Goal: Task Accomplishment & Management: Manage account settings

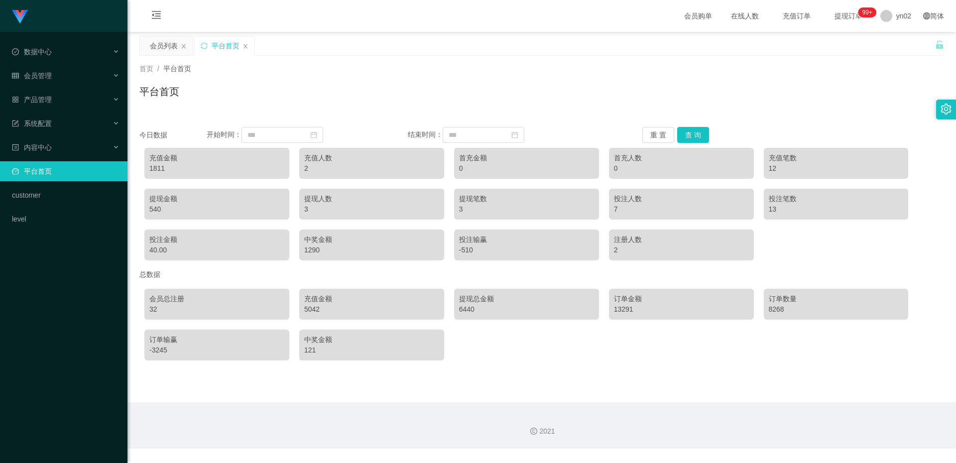
click at [55, 365] on div "Shopee工作台代理端 数据中心 会员管理 会员列表 会员加减打码量 提现列表 赠送彩金 在线用户 陪玩用户 充值列表 会员加扣款 产品管理 系统配置 内容…" at bounding box center [63, 231] width 127 height 463
click at [54, 365] on div "Shopee工作台代理端 数据中心 会员管理 会员列表 会员加减打码量 提现列表 赠送彩金 在线用户 陪玩用户 充值列表 会员加扣款 产品管理 系统配置 内容…" at bounding box center [63, 231] width 127 height 463
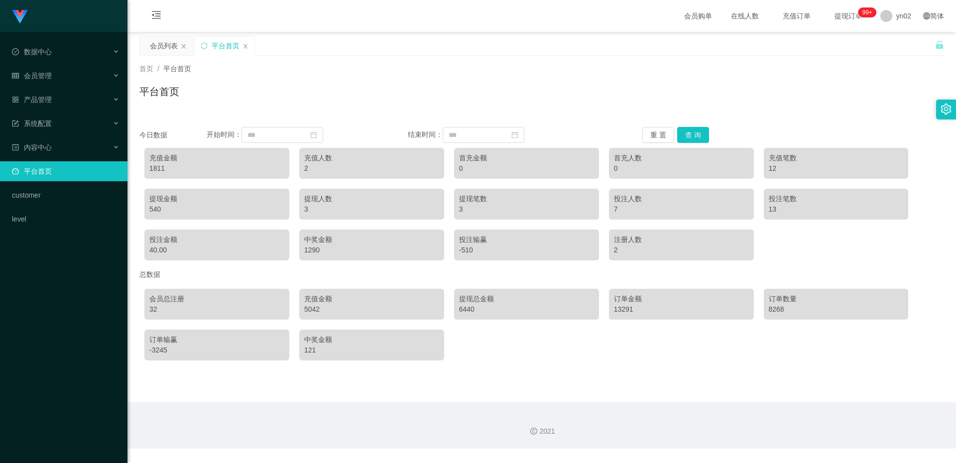
click at [54, 365] on div "Shopee工作台代理端 数据中心 会员管理 会员列表 会员加减打码量 提现列表 赠送彩金 在线用户 陪玩用户 充值列表 会员加扣款 产品管理 系统配置 内容…" at bounding box center [63, 231] width 127 height 463
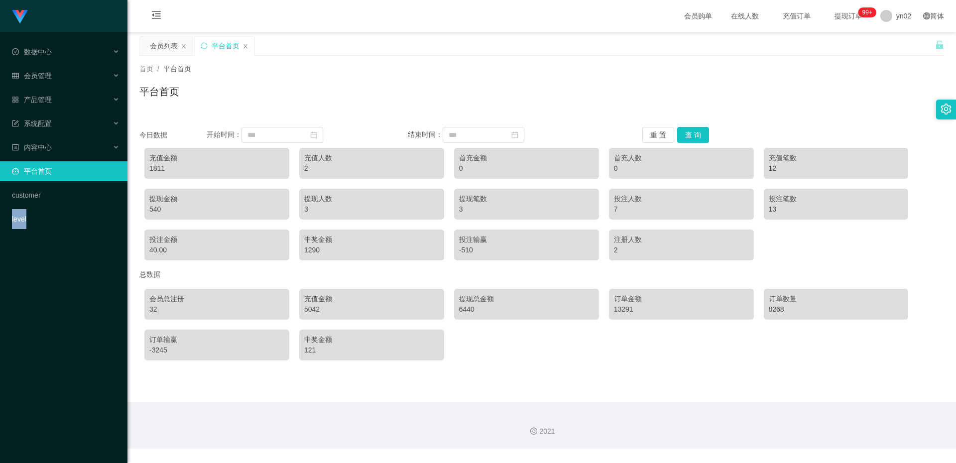
click at [54, 365] on div "Shopee工作台代理端 数据中心 会员管理 会员列表 会员加减打码量 提现列表 赠送彩金 在线用户 陪玩用户 充值列表 会员加扣款 产品管理 系统配置 内容…" at bounding box center [63, 231] width 127 height 463
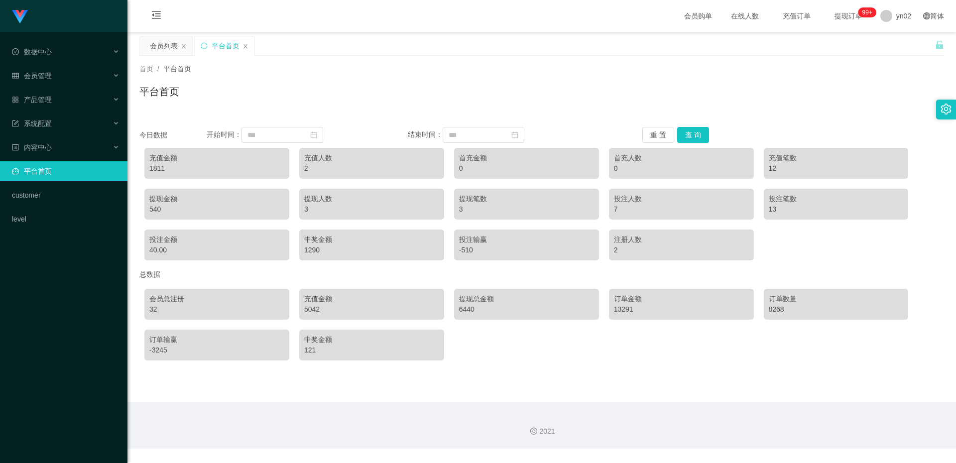
click at [54, 365] on div "Shopee工作台代理端 数据中心 会员管理 会员列表 会员加减打码量 提现列表 赠送彩金 在线用户 陪玩用户 充值列表 会员加扣款 产品管理 系统配置 内容…" at bounding box center [63, 231] width 127 height 463
click at [60, 357] on div "Shopee工作台代理端 数据中心 会员管理 会员列表 会员加减打码量 提现列表 赠送彩金 在线用户 陪玩用户 充值列表 会员加扣款 产品管理 系统配置 内容…" at bounding box center [63, 231] width 127 height 463
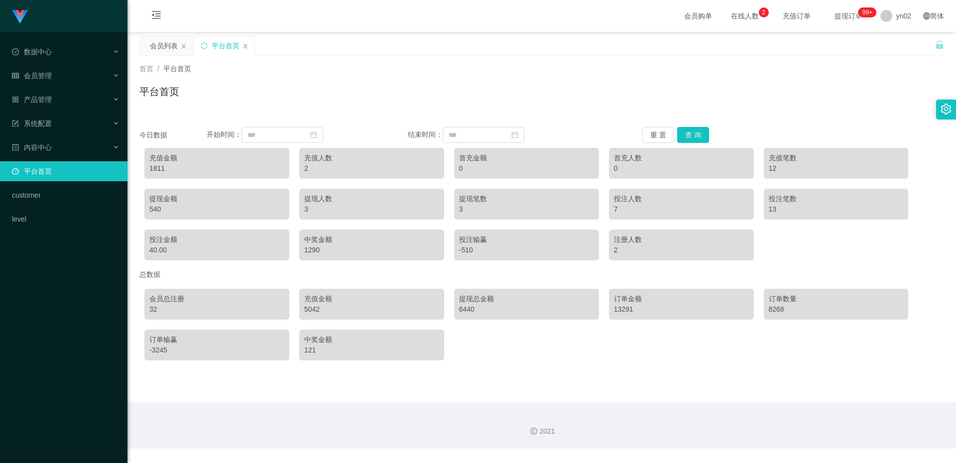
click at [60, 357] on div "Shopee工作台代理端 数据中心 会员管理 会员列表 会员加减打码量 提现列表 赠送彩金 在线用户 陪玩用户 充值列表 会员加扣款 产品管理 系统配置 内容…" at bounding box center [63, 231] width 127 height 463
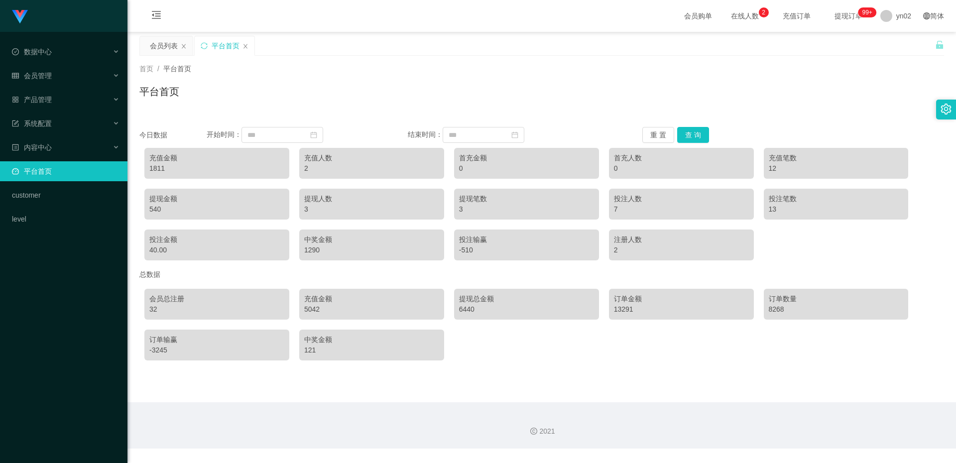
click at [60, 357] on div "Shopee工作台代理端 数据中心 会员管理 会员列表 会员加减打码量 提现列表 赠送彩金 在线用户 陪玩用户 充值列表 会员加扣款 产品管理 系统配置 内容…" at bounding box center [63, 231] width 127 height 463
click at [60, 355] on div "Shopee工作台代理端 数据中心 会员管理 会员列表 会员加减打码量 提现列表 赠送彩金 在线用户 陪玩用户 充值列表 会员加扣款 产品管理 系统配置 内容…" at bounding box center [63, 231] width 127 height 463
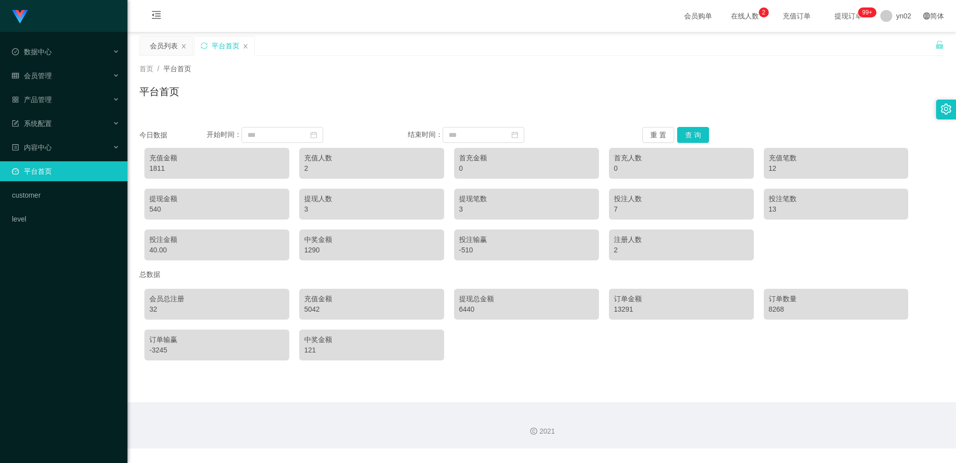
click at [60, 355] on div "Shopee工作台代理端 数据中心 会员管理 会员列表 会员加减打码量 提现列表 赠送彩金 在线用户 陪玩用户 充值列表 会员加扣款 产品管理 系统配置 内容…" at bounding box center [63, 231] width 127 height 463
click at [35, 72] on span "会员管理" at bounding box center [32, 76] width 40 height 8
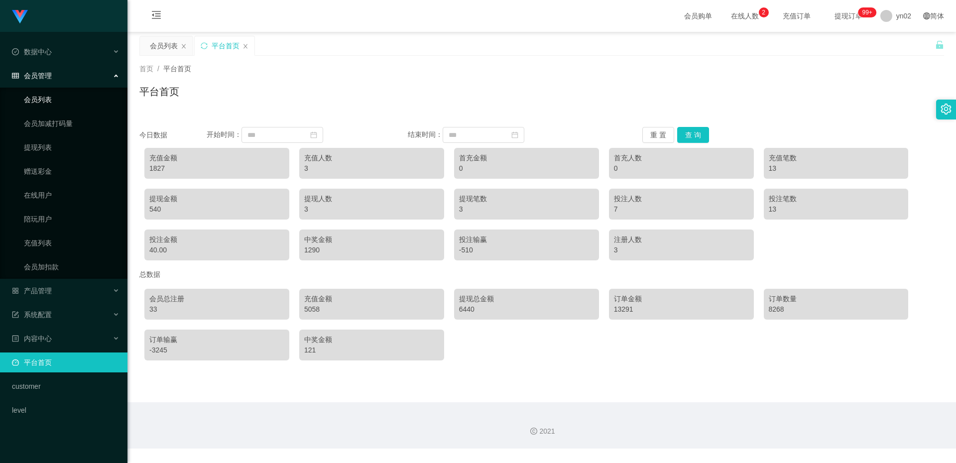
click at [55, 99] on link "会员列表" at bounding box center [72, 100] width 96 height 20
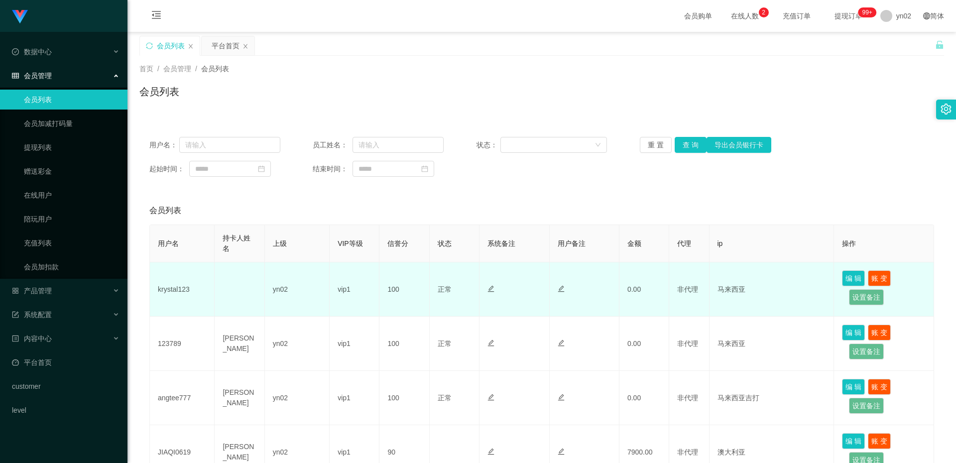
click at [179, 289] on td "krystal123" at bounding box center [182, 289] width 65 height 54
copy td "krystal123"
